Goal: Obtain resource: Download file/media

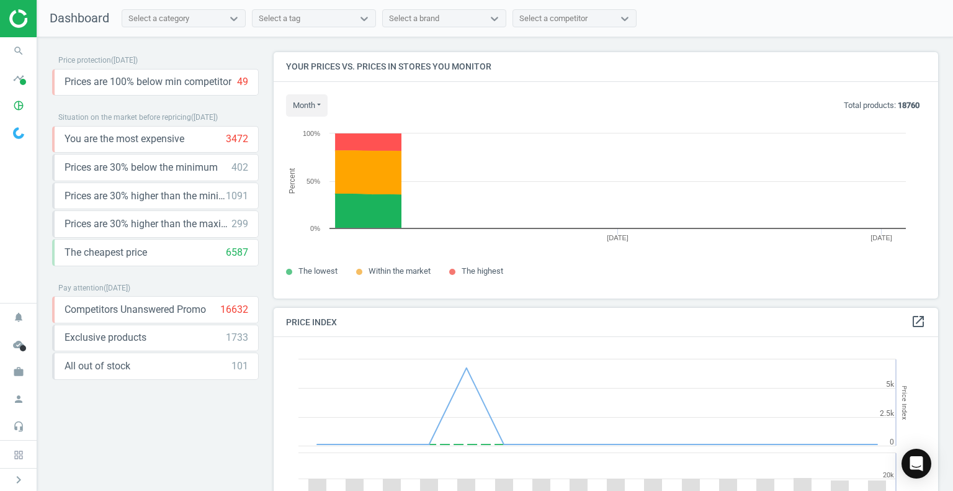
scroll to position [305, 674]
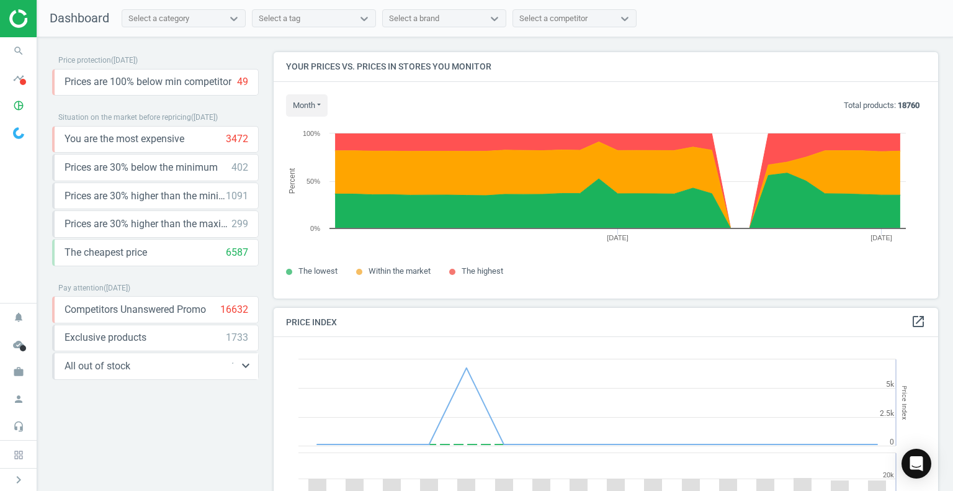
click at [110, 369] on span "All out of stock" at bounding box center [98, 366] width 66 height 14
click at [246, 367] on icon "keyboard_arrow_down" at bounding box center [245, 365] width 15 height 15
click at [79, 388] on icon "get_app" at bounding box center [78, 393] width 15 height 15
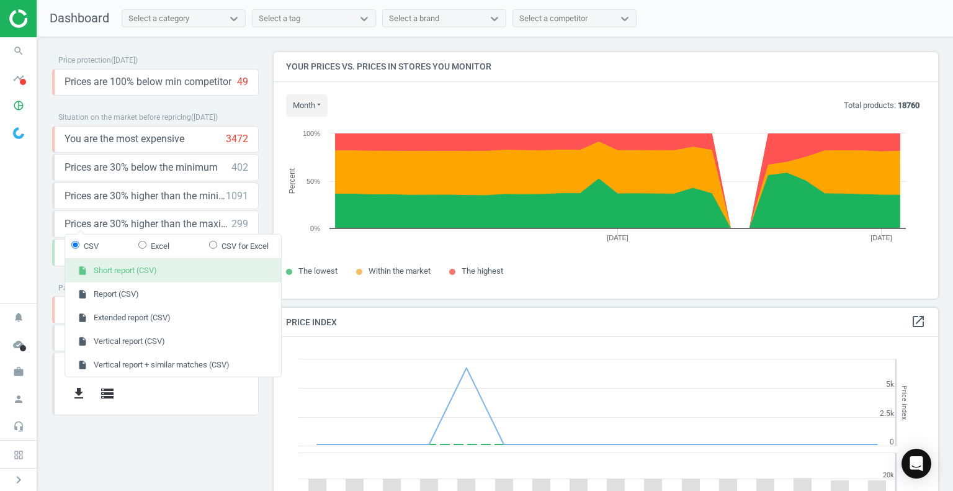
click at [127, 277] on button "insert_drive_file Short report (CSV)" at bounding box center [173, 271] width 216 height 24
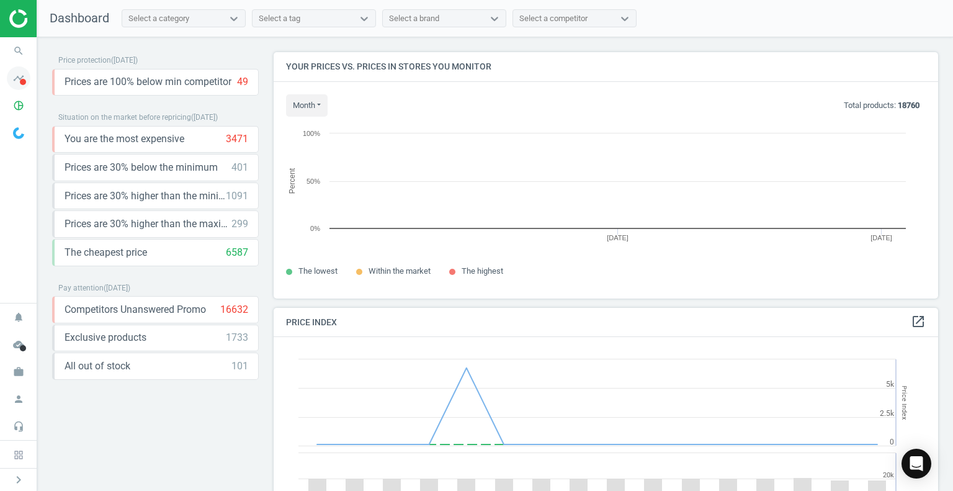
scroll to position [265, 674]
